Goal: Task Accomplishment & Management: Complete application form

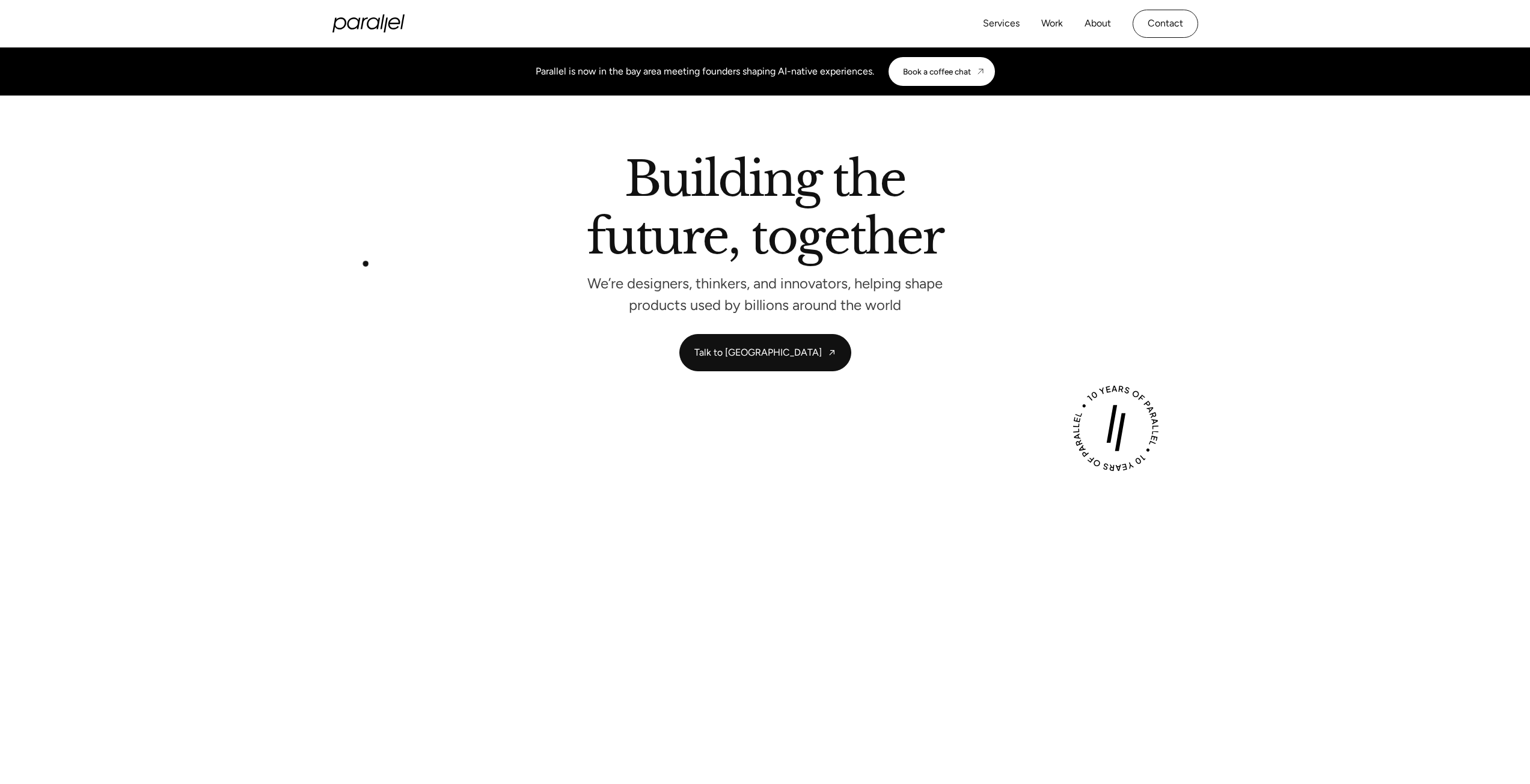
drag, startPoint x: 365, startPoint y: 263, endPoint x: 376, endPoint y: 263, distance: 11.0
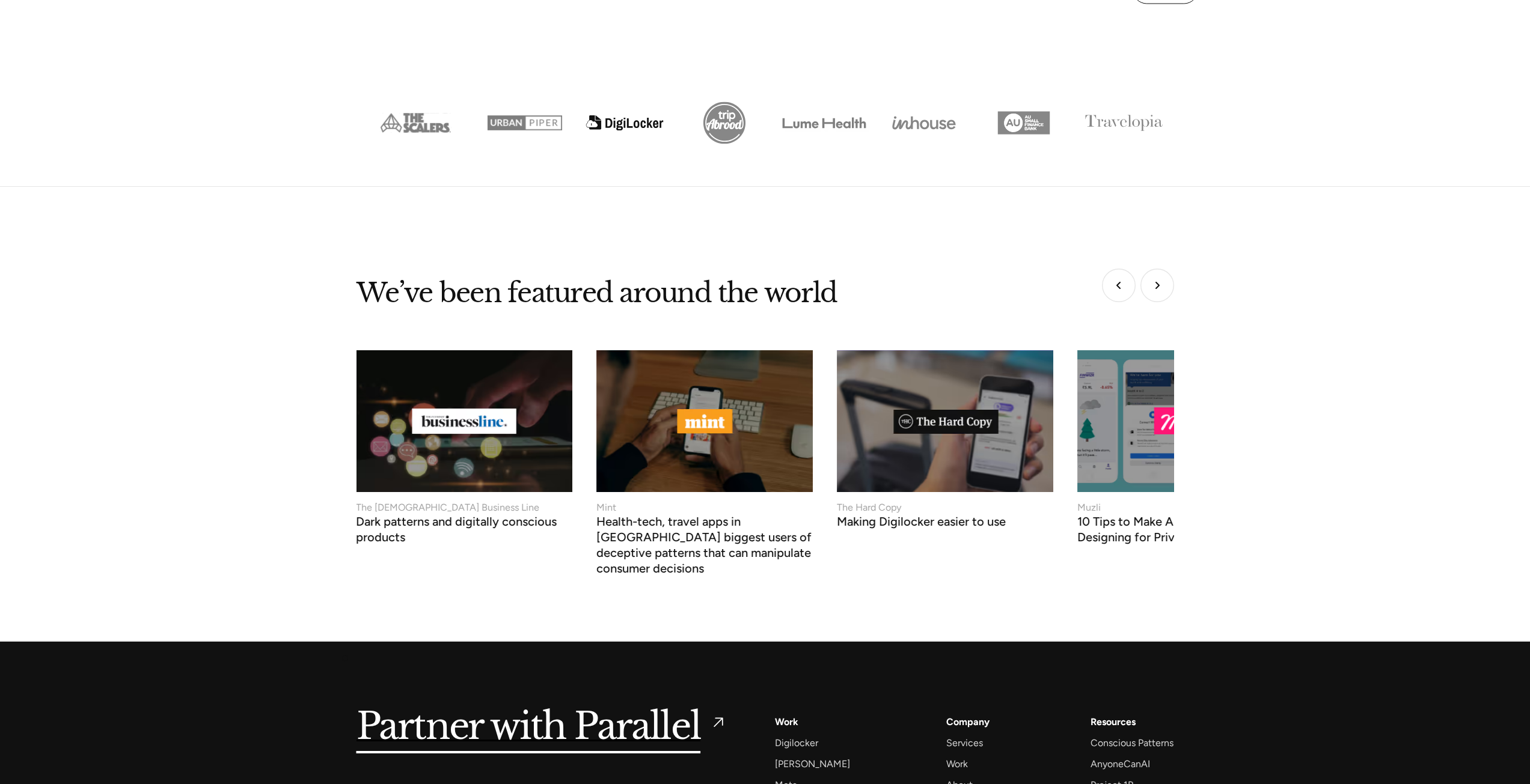
scroll to position [4881, 0]
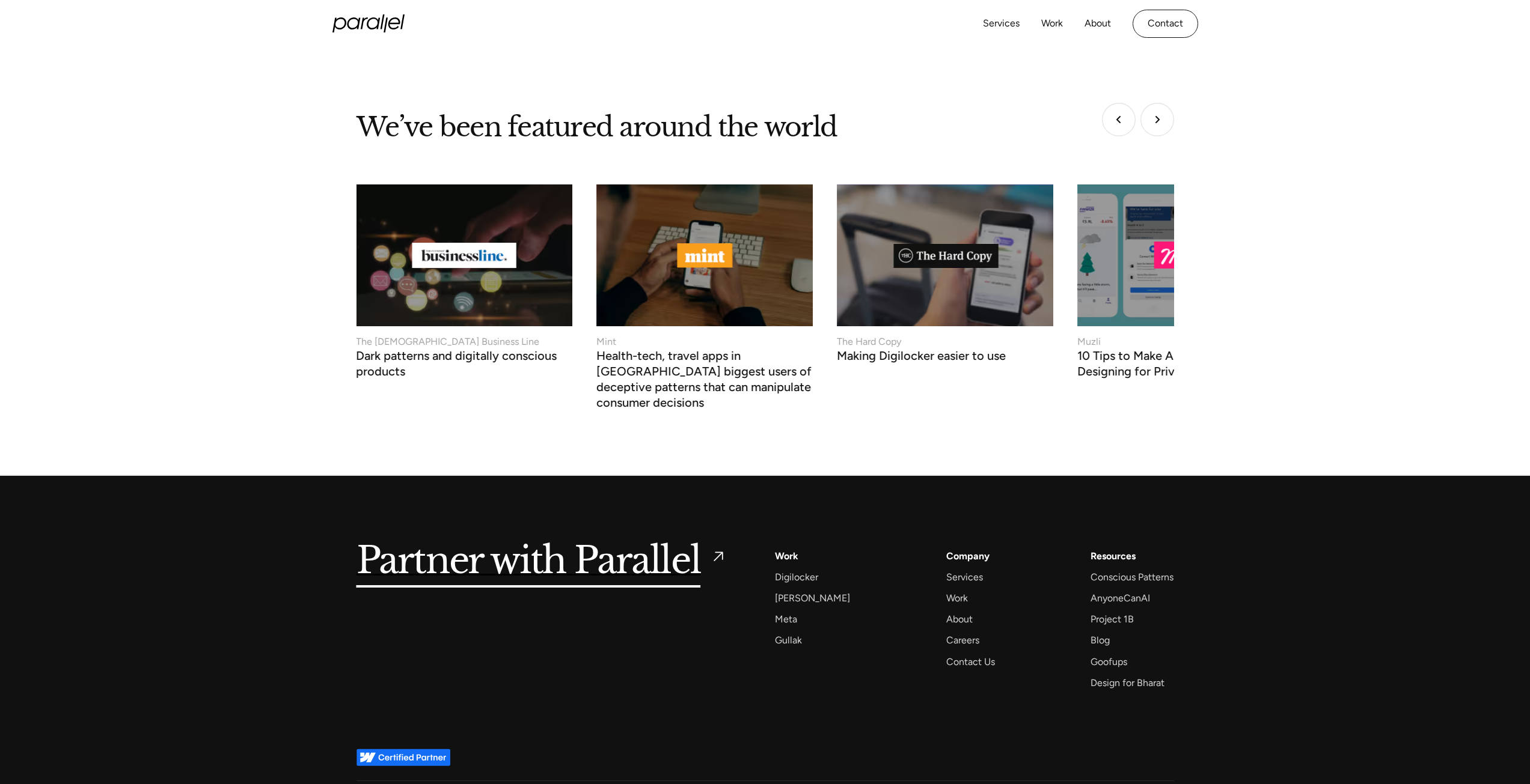
click at [1143, 781] on div "© 2025 , [DOMAIN_NAME], All rights reserved Privacy Policy Sitemap Linkedin Ico…" at bounding box center [765, 798] width 817 height 35
click at [1148, 784] on img at bounding box center [1143, 798] width 14 height 14
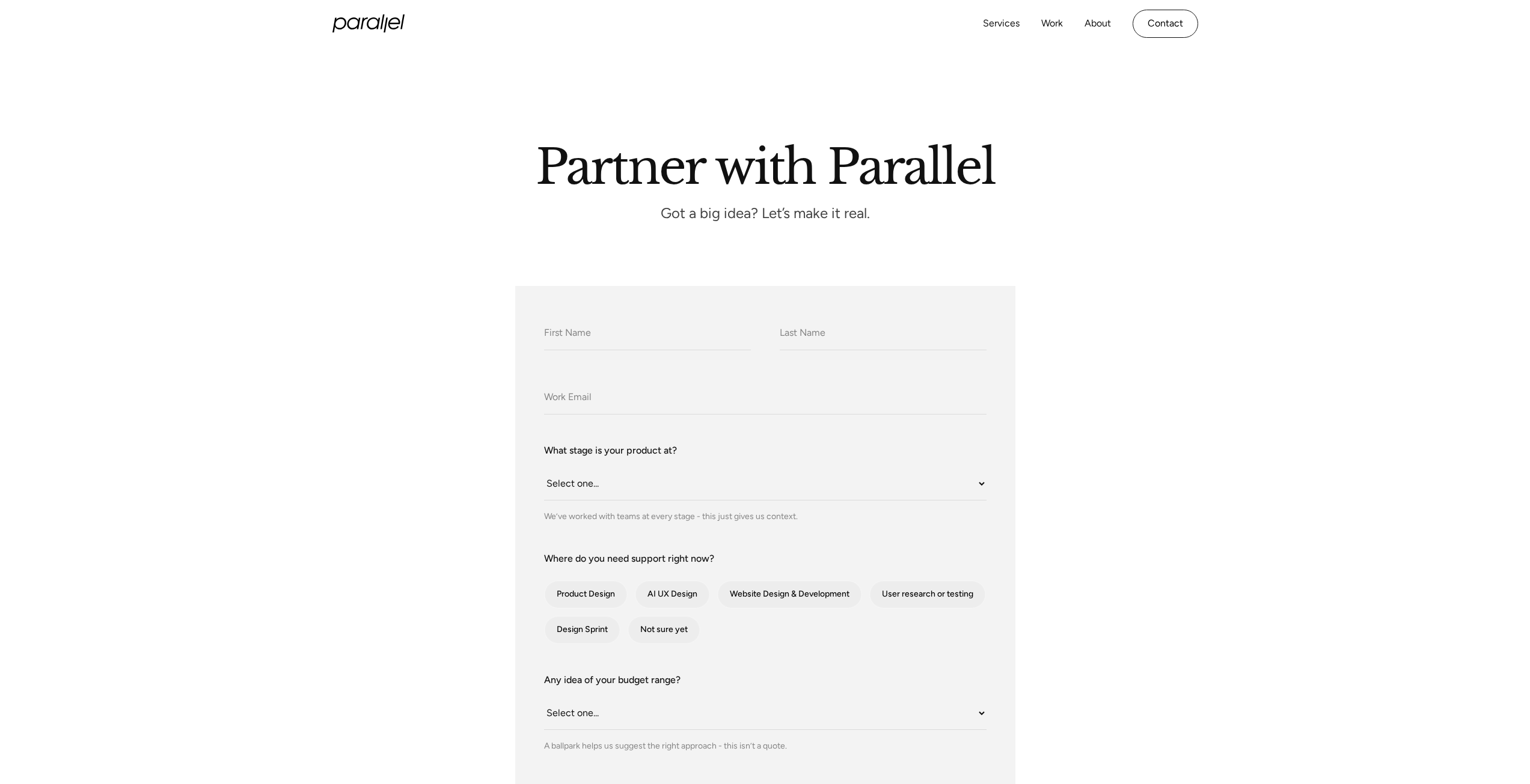
click at [300, 191] on section "Partner with Parallel Got a big idea? Let’s make it real." at bounding box center [765, 143] width 1530 height 191
click at [354, 30] on icon "home" at bounding box center [368, 23] width 72 height 18
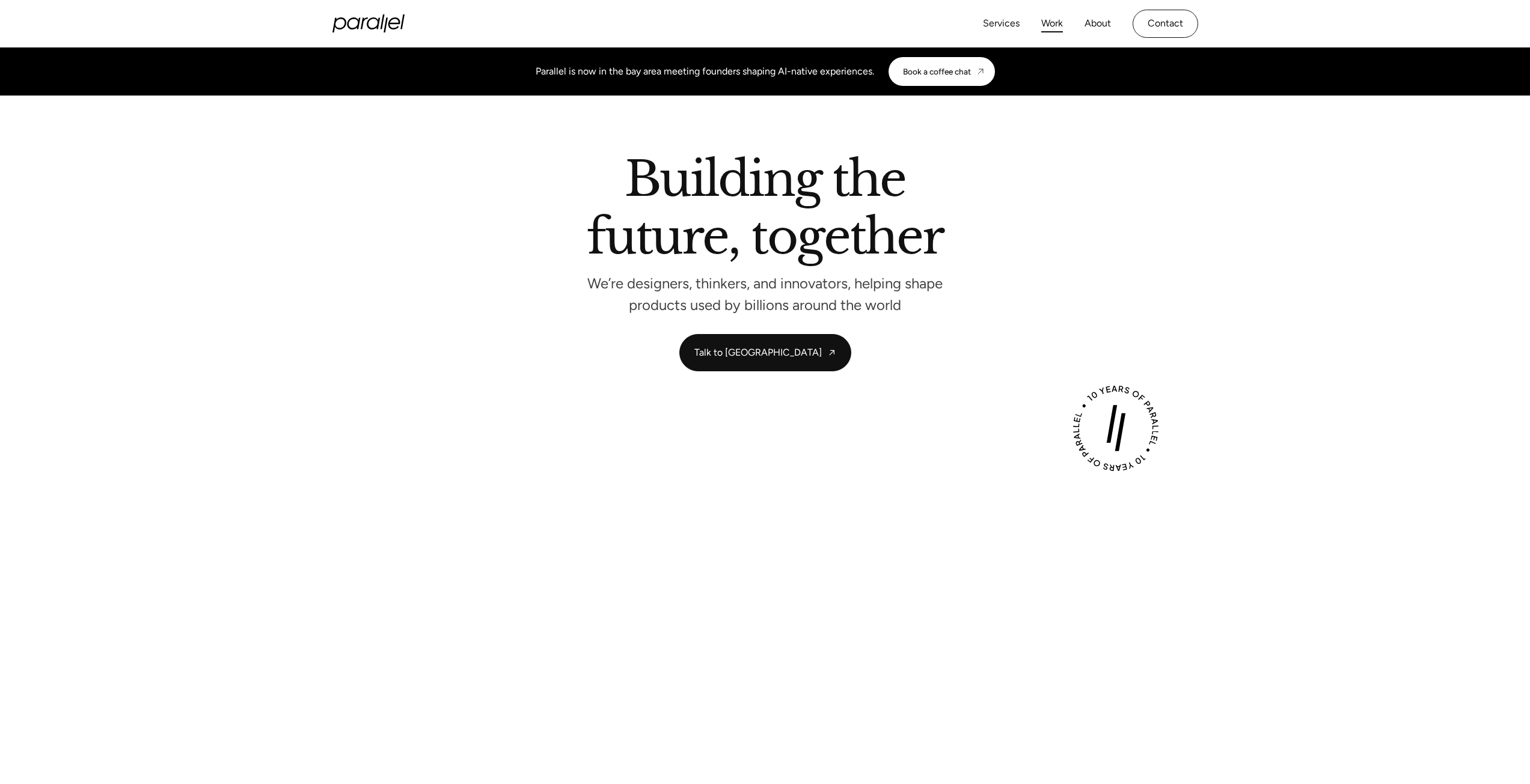
click at [1043, 22] on link "Work" at bounding box center [1052, 24] width 22 height 18
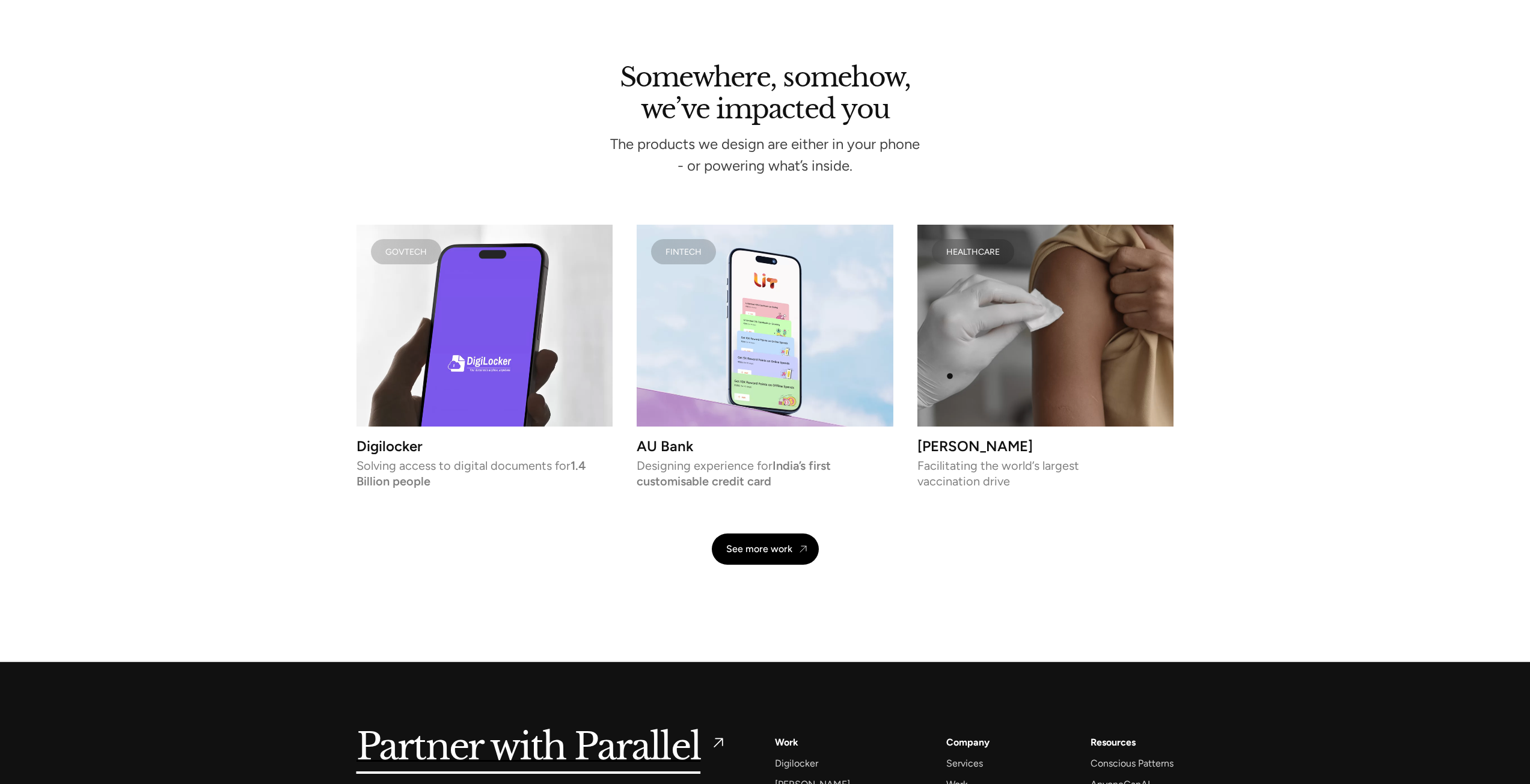
scroll to position [2857, 0]
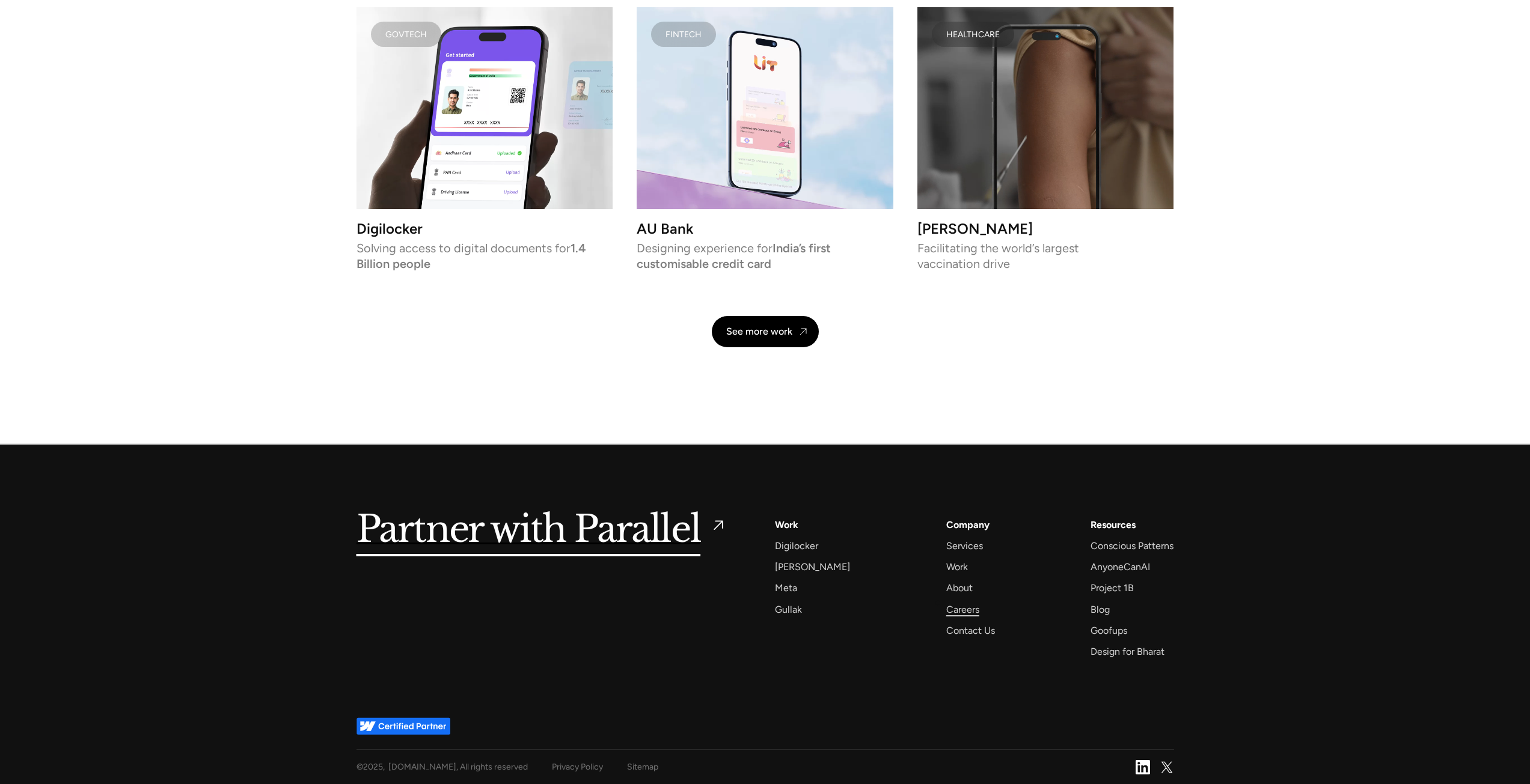
click at [947, 604] on div "Careers" at bounding box center [963, 610] width 33 height 16
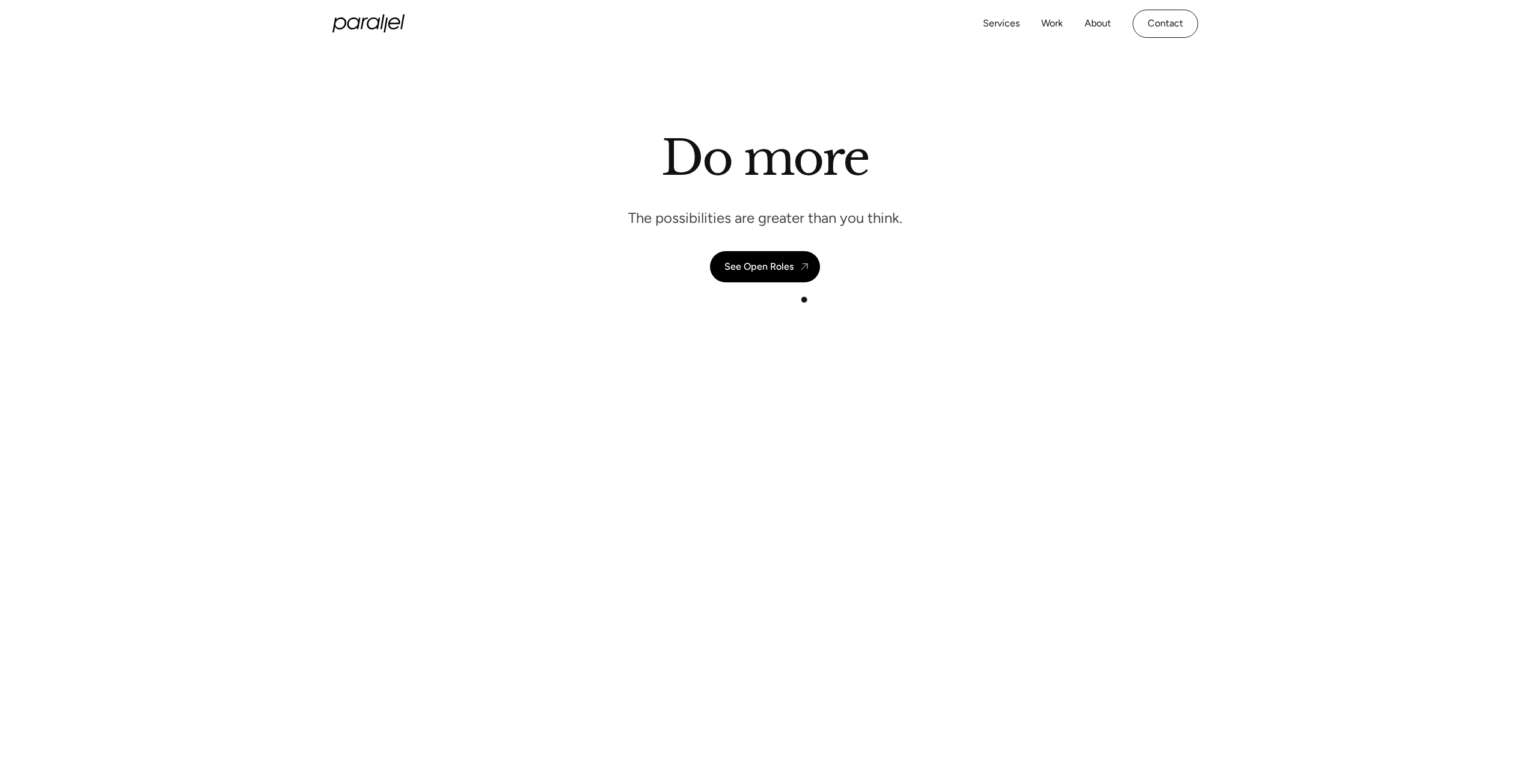
click at [799, 285] on header "Do more The possibilities are greater than you think. See Open Roles" at bounding box center [765, 213] width 1530 height 331
click at [768, 266] on div "See Open Roles" at bounding box center [759, 266] width 69 height 11
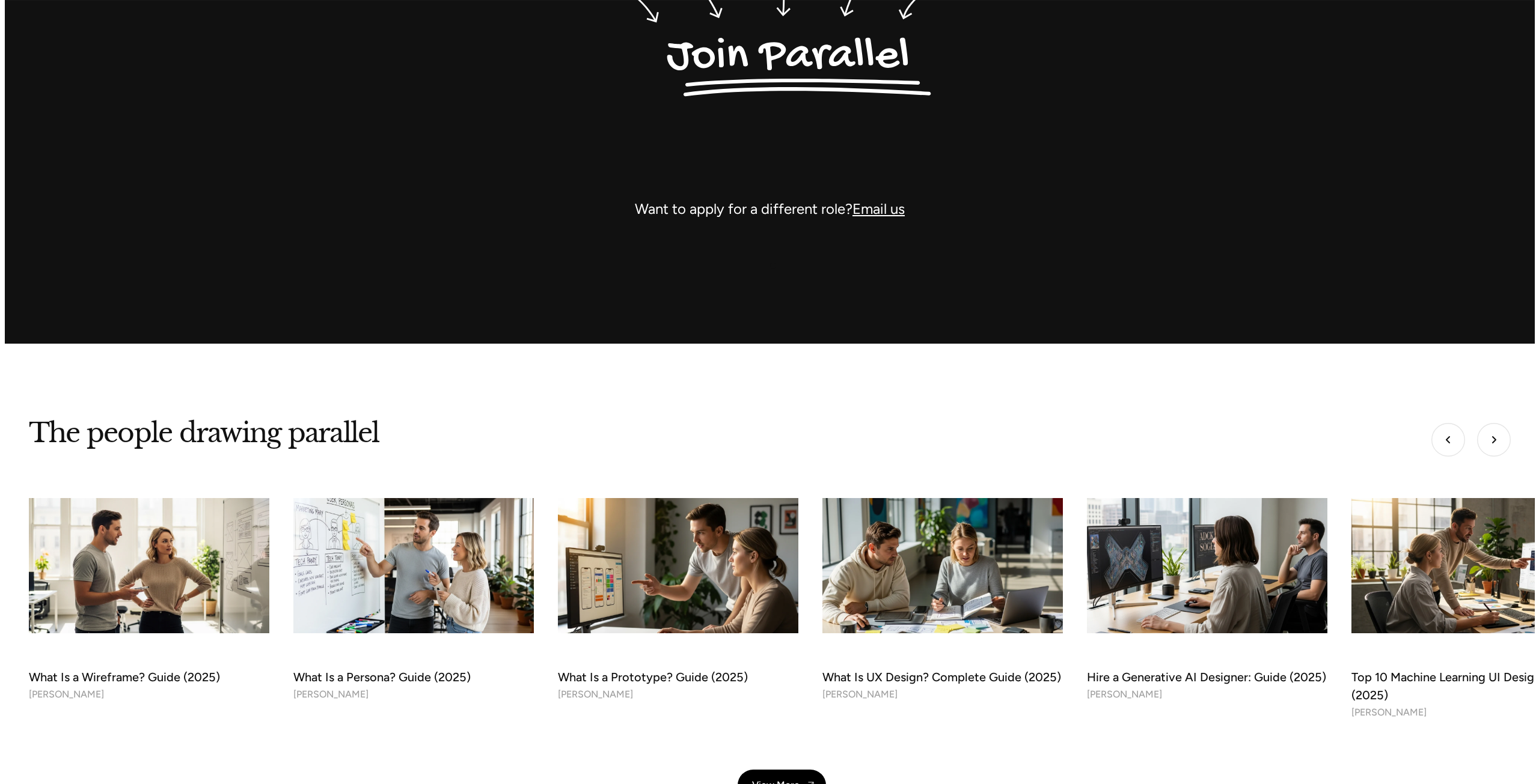
scroll to position [3656, 0]
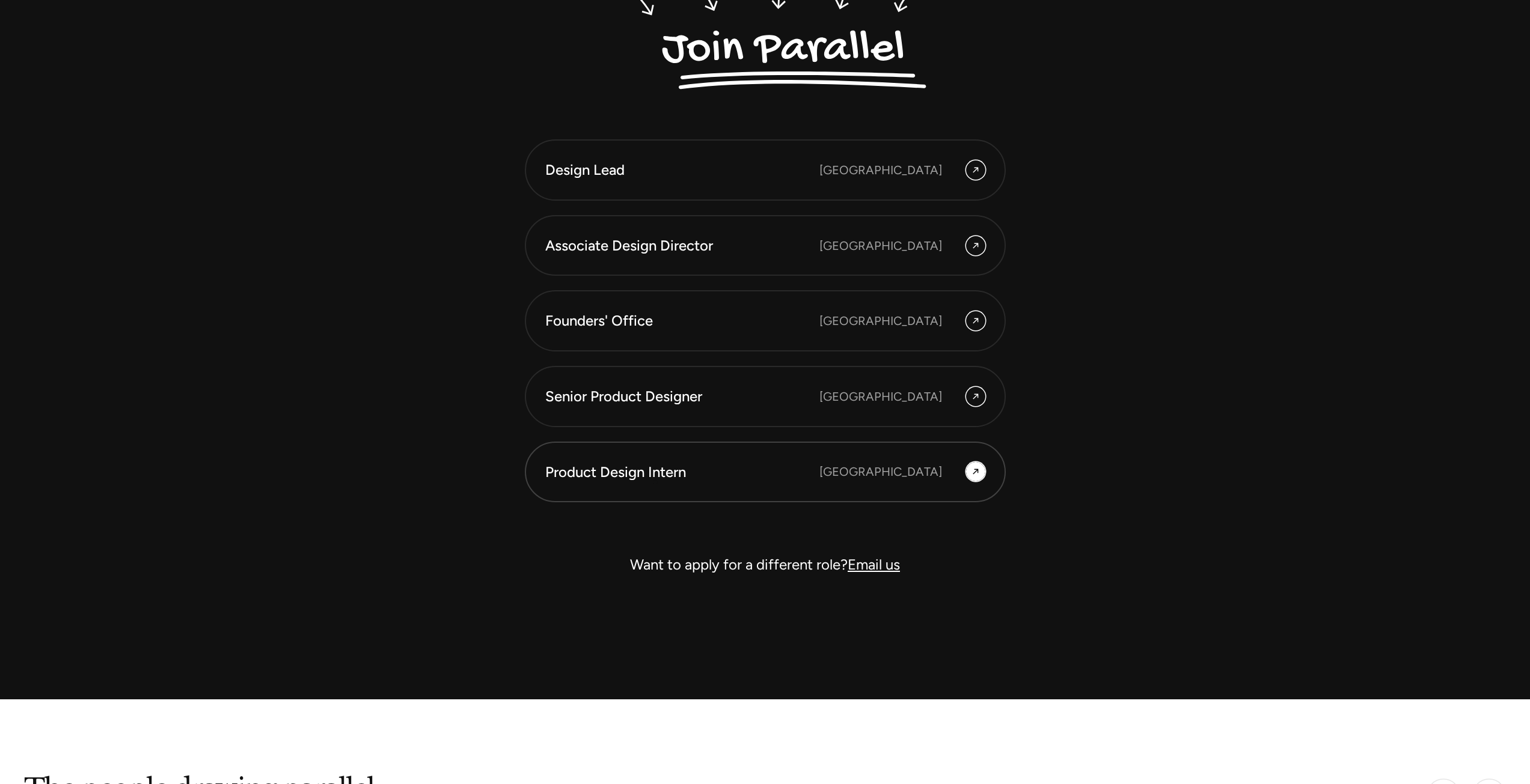
click at [655, 482] on div "Product Design Intern" at bounding box center [682, 472] width 274 height 20
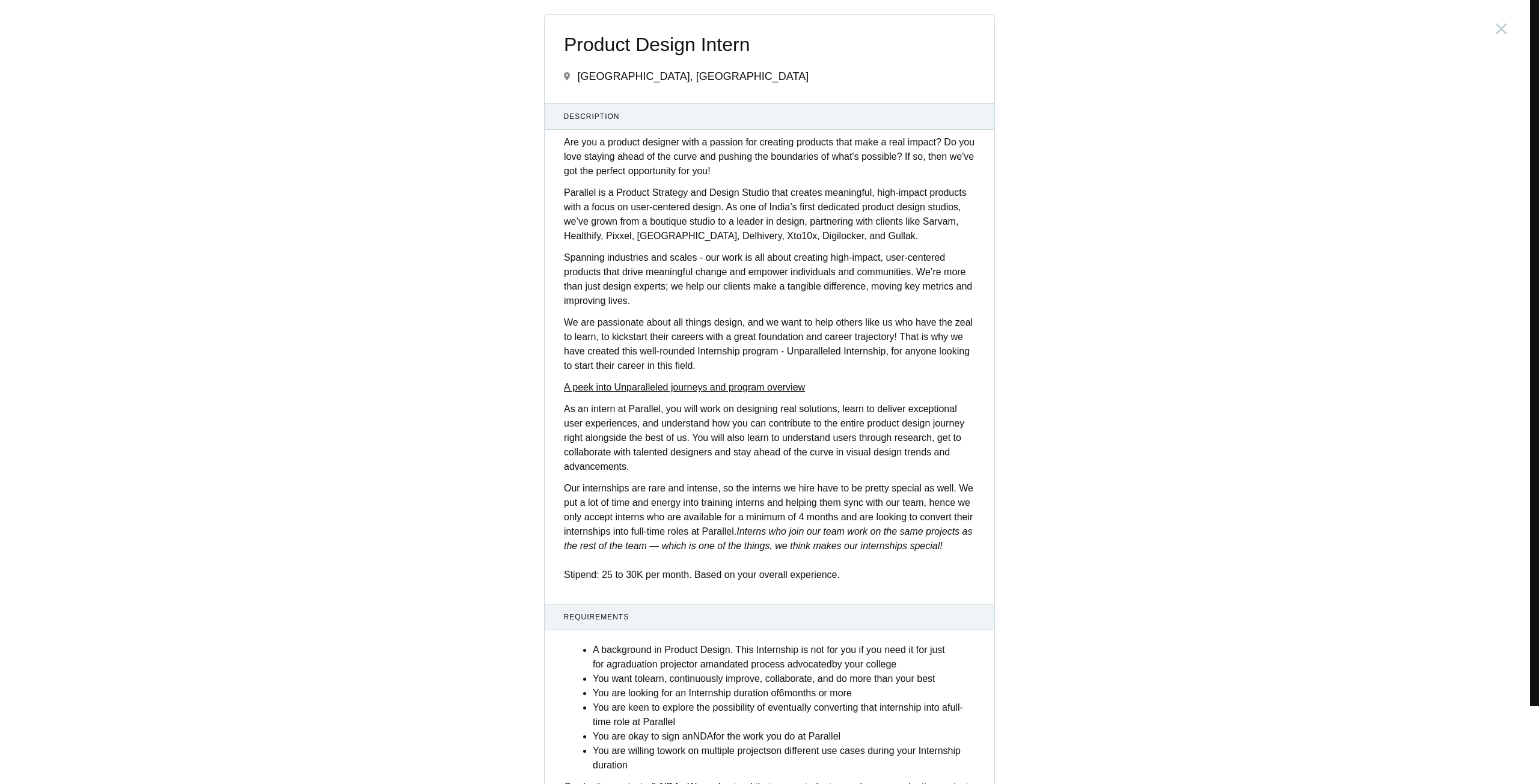
scroll to position [126, 0]
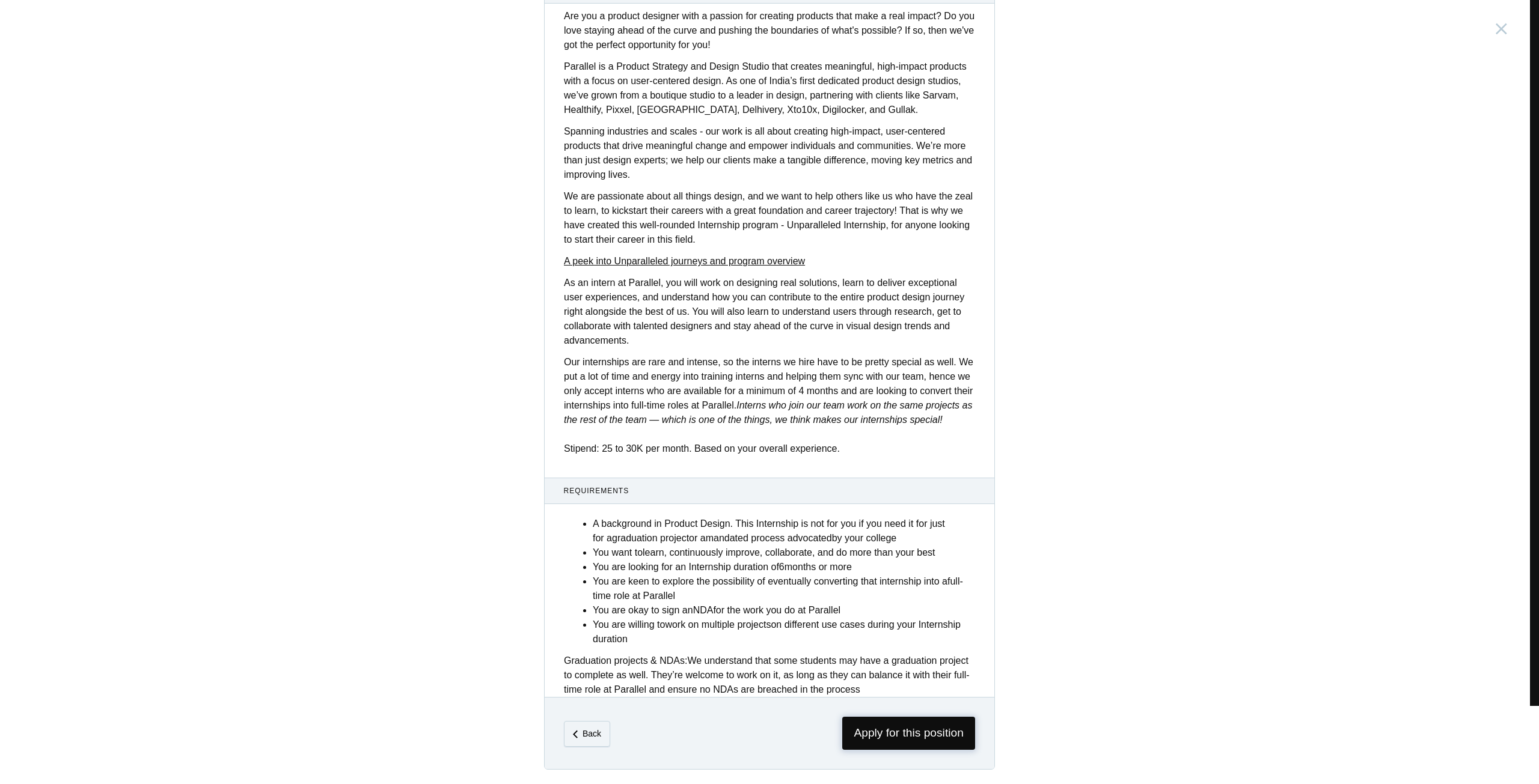
click at [905, 740] on span "Apply for this position" at bounding box center [909, 733] width 133 height 33
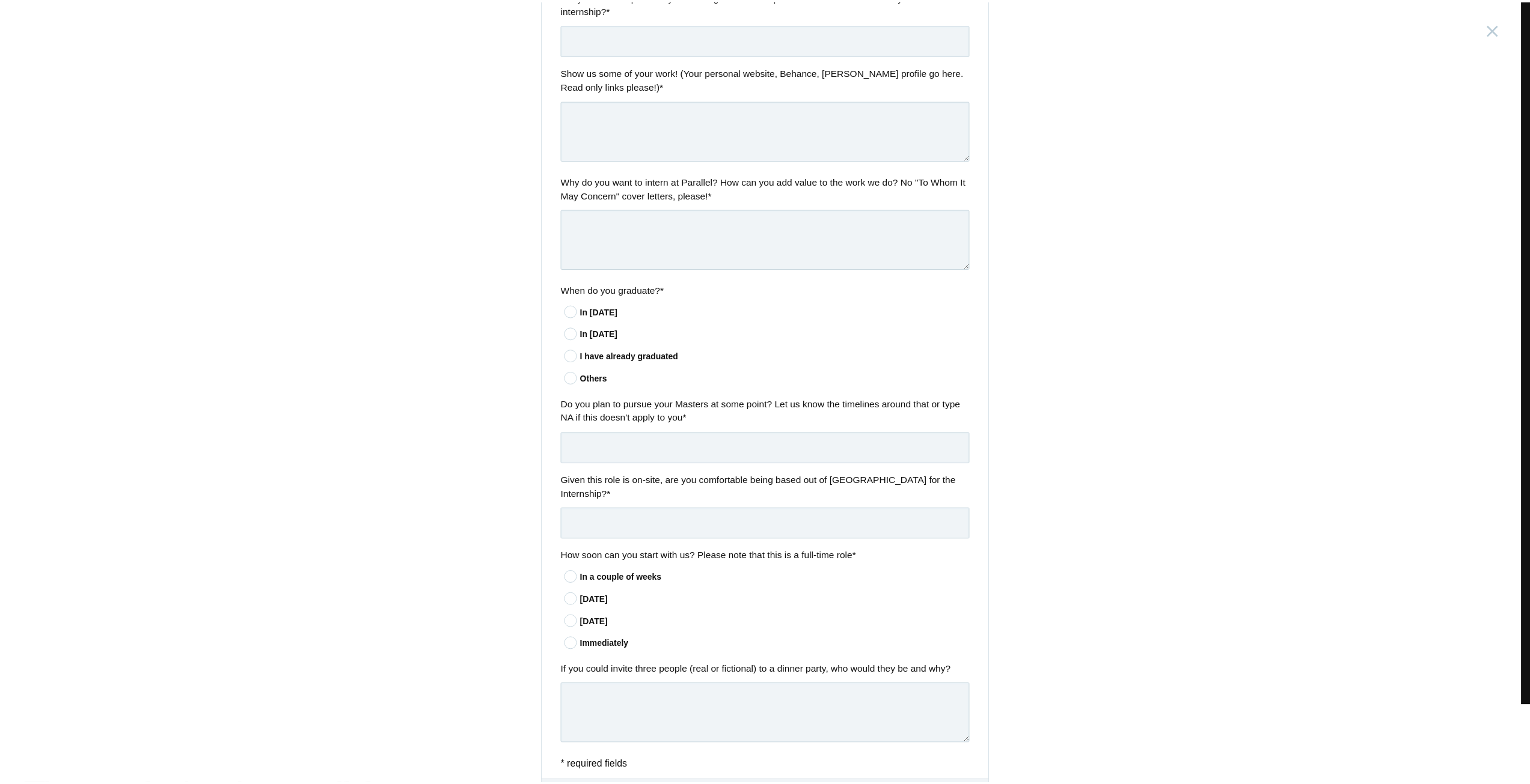
scroll to position [267, 0]
